Goal: Task Accomplishment & Management: Manage account settings

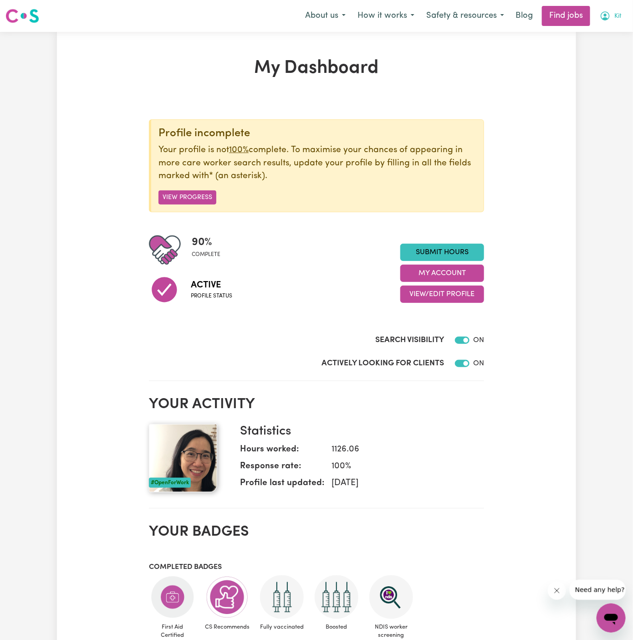
click at [618, 18] on span "Kit" at bounding box center [617, 16] width 7 height 10
click at [612, 29] on link "My Account" at bounding box center [591, 35] width 72 height 17
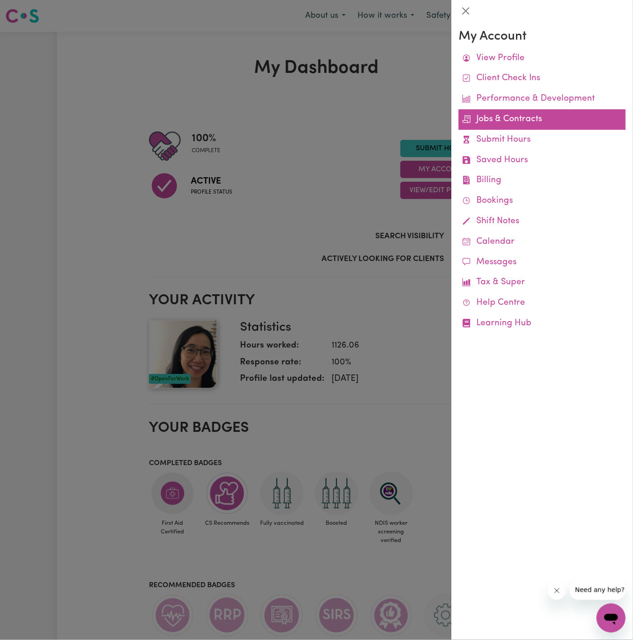
click at [521, 116] on link "Jobs & Contracts" at bounding box center [542, 119] width 167 height 20
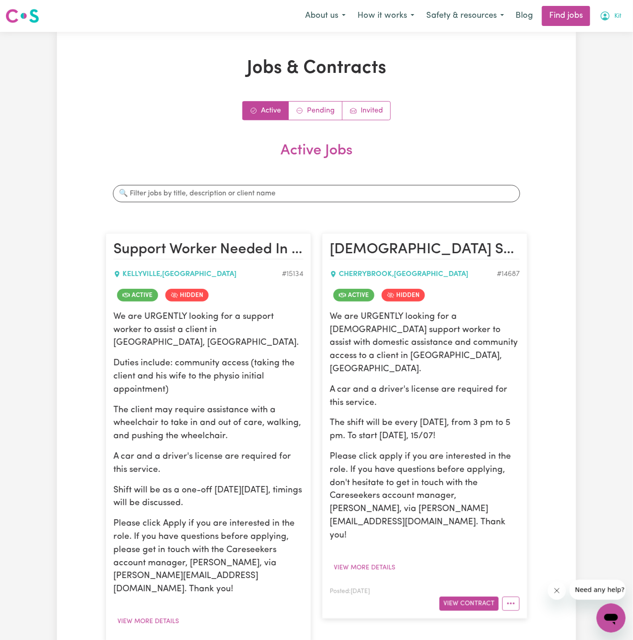
click at [619, 13] on span "Kit" at bounding box center [617, 16] width 7 height 10
click at [611, 37] on link "My Account" at bounding box center [591, 35] width 72 height 17
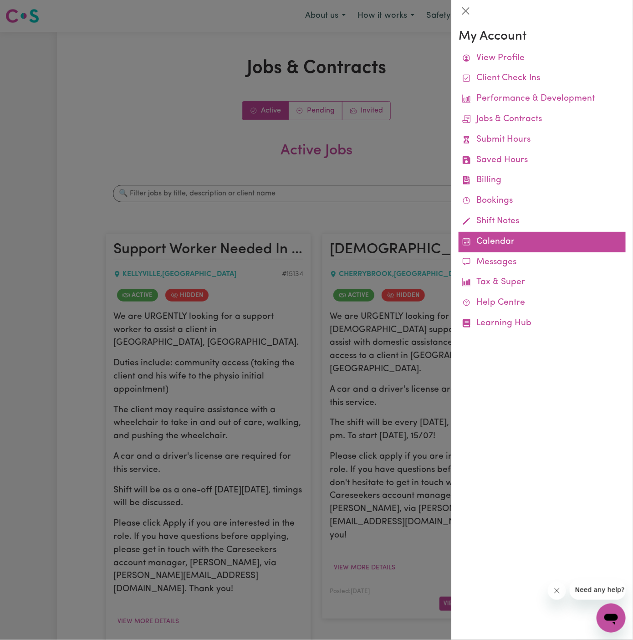
click at [496, 233] on link "Calendar" at bounding box center [542, 242] width 167 height 20
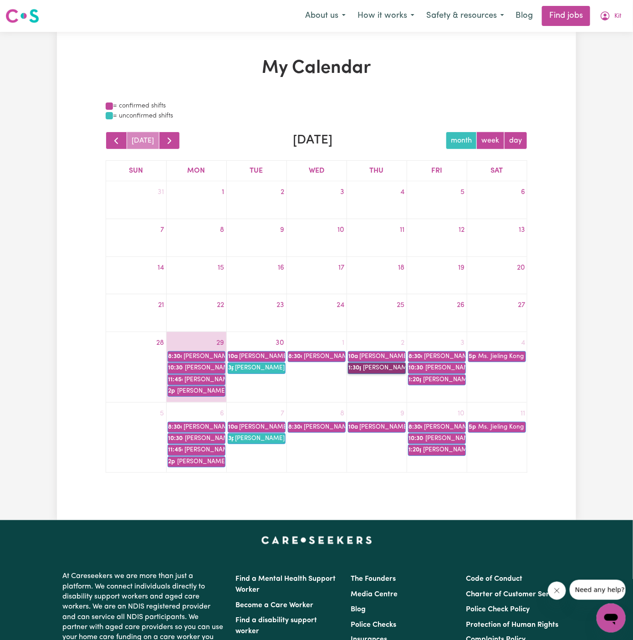
click at [386, 364] on link "1:30p [PERSON_NAME]" at bounding box center [377, 368] width 58 height 11
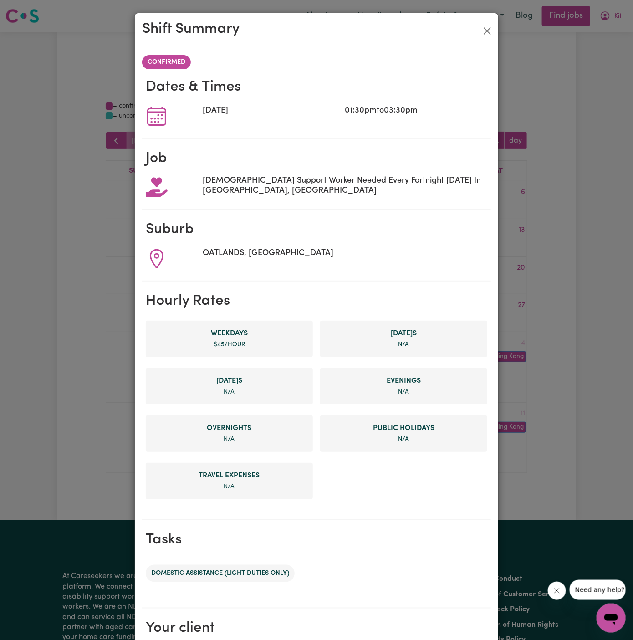
scroll to position [107, 0]
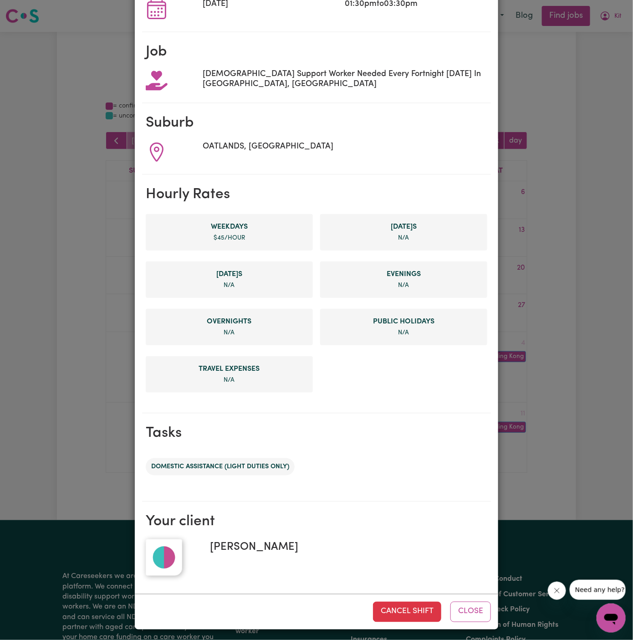
click at [266, 545] on span "[PERSON_NAME]" at bounding box center [251, 547] width 96 height 16
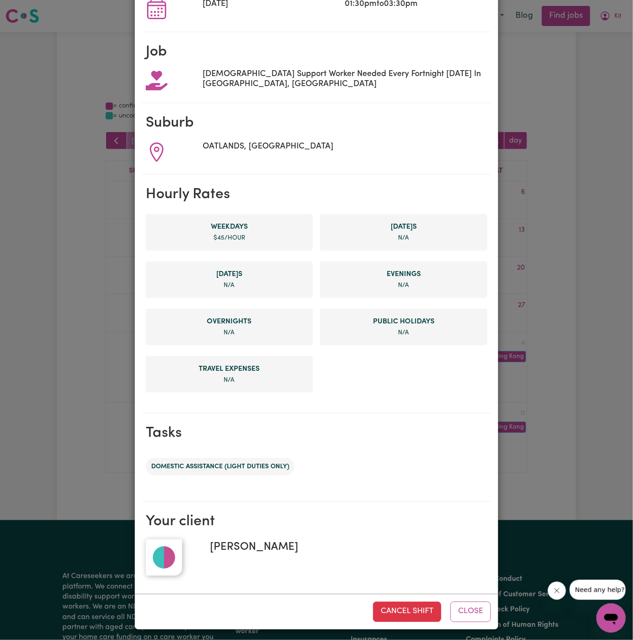
copy span "[PERSON_NAME]"
click at [406, 614] on button "Cancel Shift" at bounding box center [407, 612] width 68 height 20
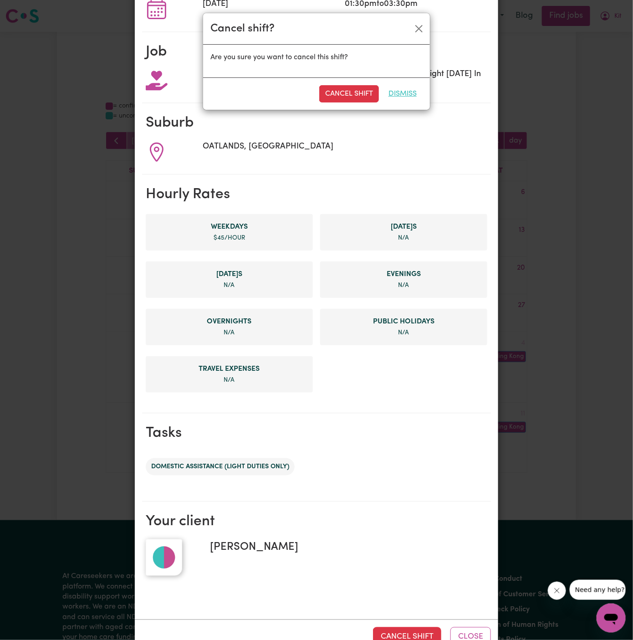
click at [409, 94] on button "Dismiss" at bounding box center [403, 93] width 40 height 17
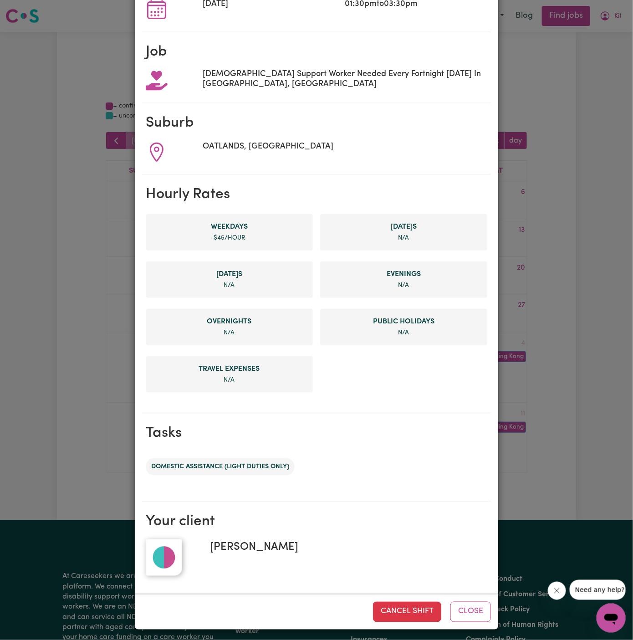
scroll to position [0, 0]
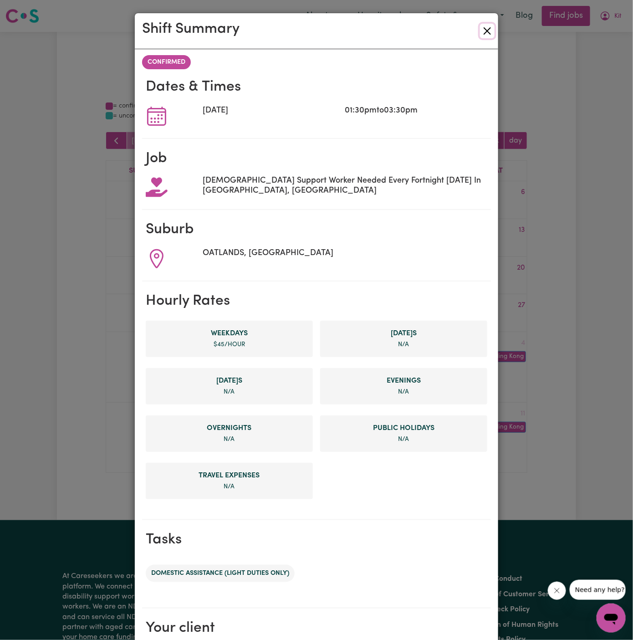
click at [487, 32] on button "Close" at bounding box center [487, 31] width 15 height 15
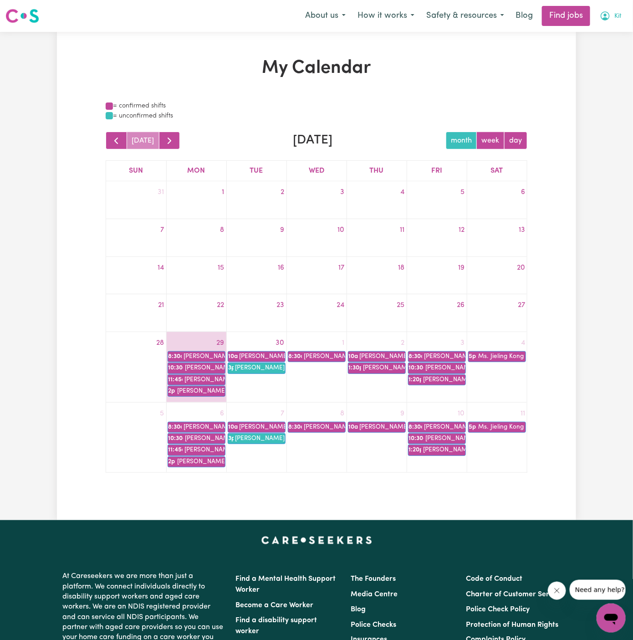
click at [622, 13] on button "Kit" at bounding box center [611, 15] width 34 height 19
click at [614, 33] on link "My Account" at bounding box center [591, 35] width 72 height 17
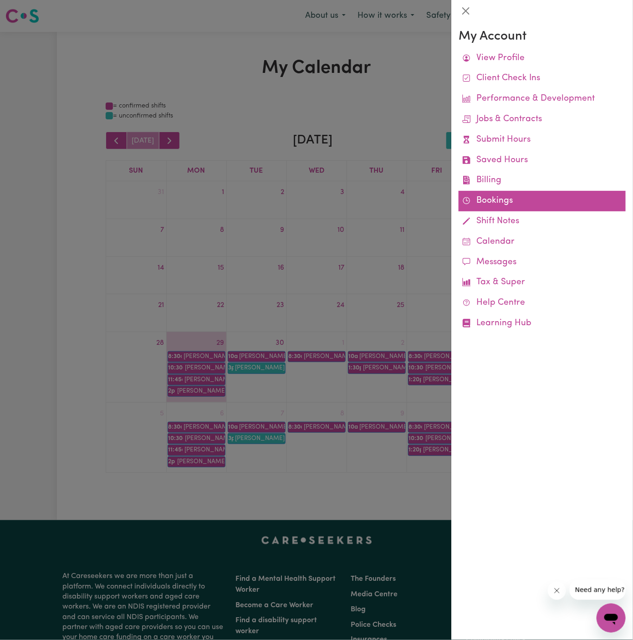
click at [486, 197] on link "Bookings" at bounding box center [542, 201] width 167 height 20
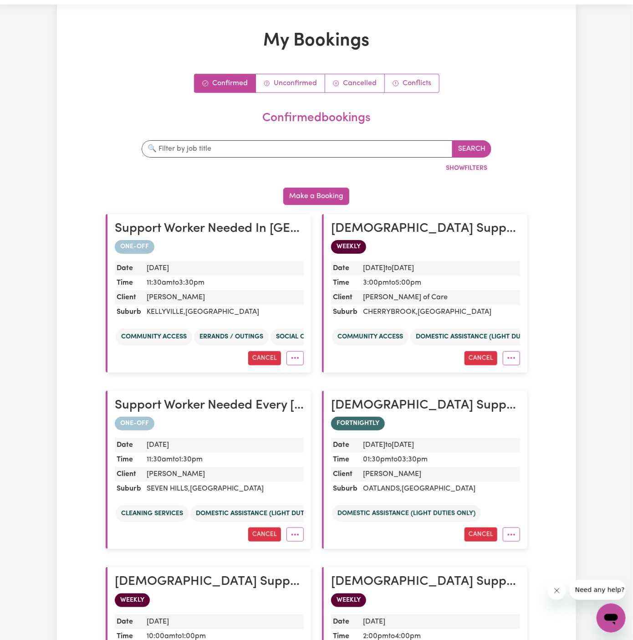
scroll to position [89, 0]
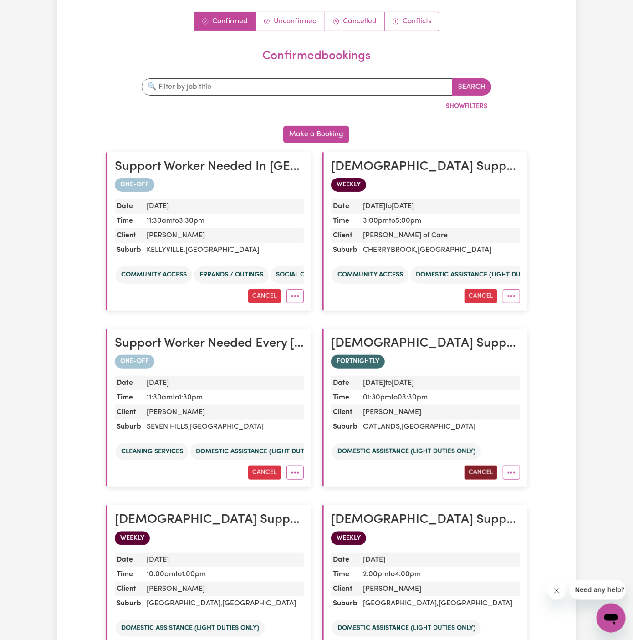
click at [481, 467] on button "Cancel" at bounding box center [481, 472] width 33 height 14
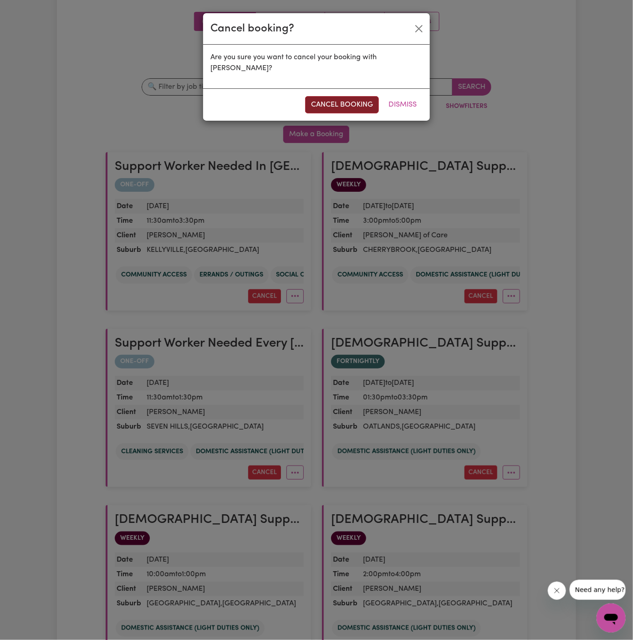
click at [350, 107] on button "cancel booking" at bounding box center [342, 104] width 74 height 17
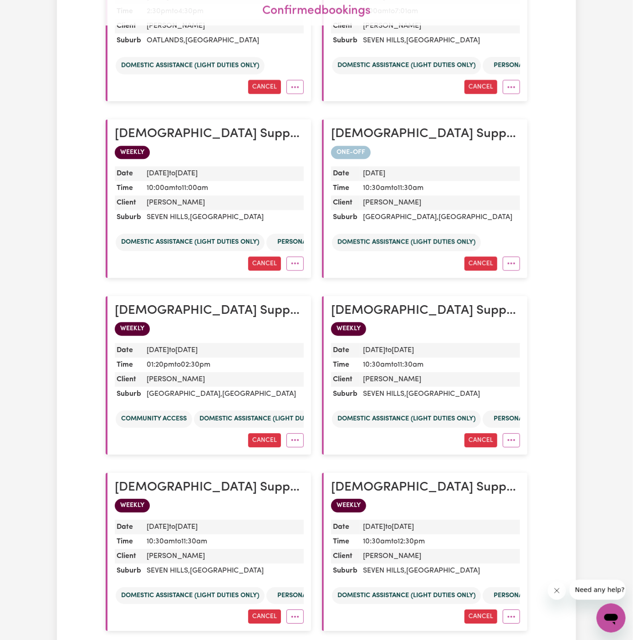
scroll to position [729, 0]
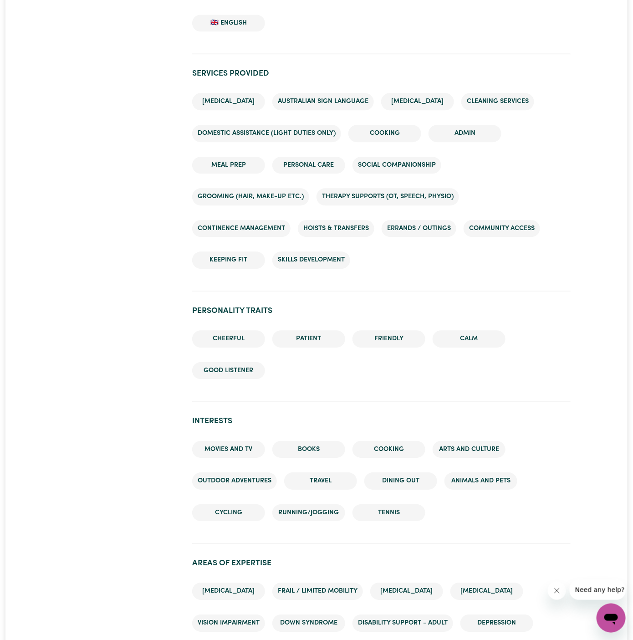
scroll to position [279, 0]
